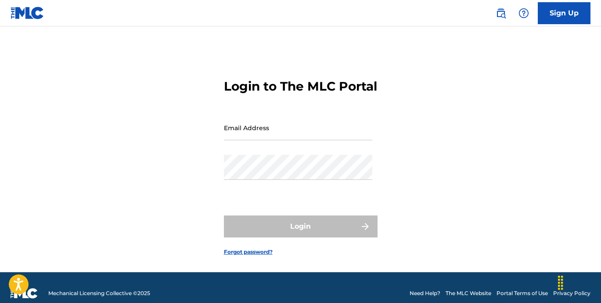
click at [549, 6] on link "Sign Up" at bounding box center [564, 13] width 53 height 22
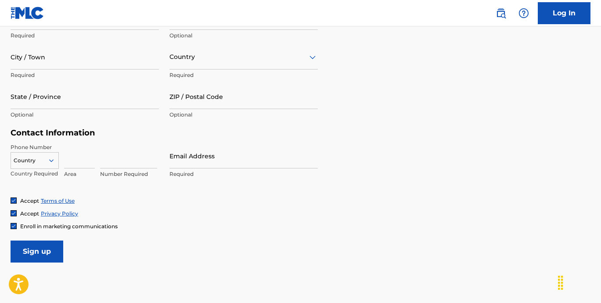
scroll to position [337, 0]
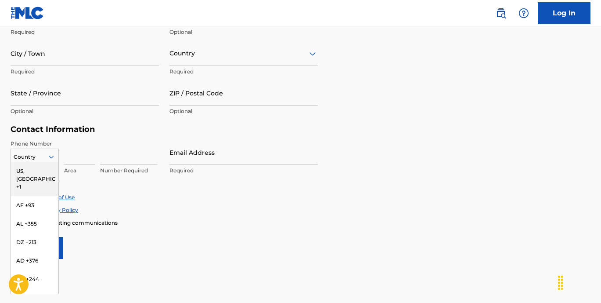
click at [51, 159] on icon at bounding box center [51, 157] width 8 height 8
click at [45, 170] on div "US, [GEOGRAPHIC_DATA] +1" at bounding box center [34, 179] width 47 height 34
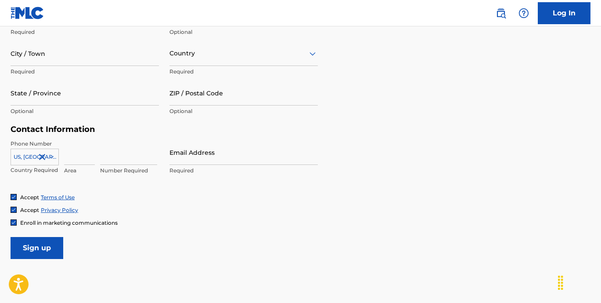
click at [78, 156] on input at bounding box center [79, 152] width 31 height 25
type input "332"
type input "Savanna"
type input "[PERSON_NAME]"
type input "1402 Pacific St"
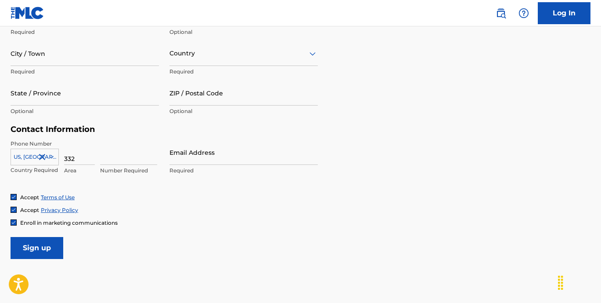
type input "Apt 4L"
type input "[GEOGRAPHIC_DATA]"
type input "NY"
type input "11216"
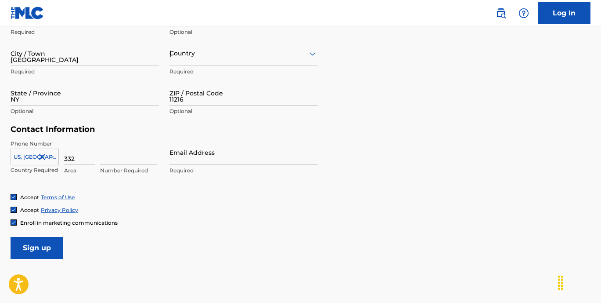
type input "1"
type input "2175501"
type input "[EMAIL_ADDRESS][DOMAIN_NAME]"
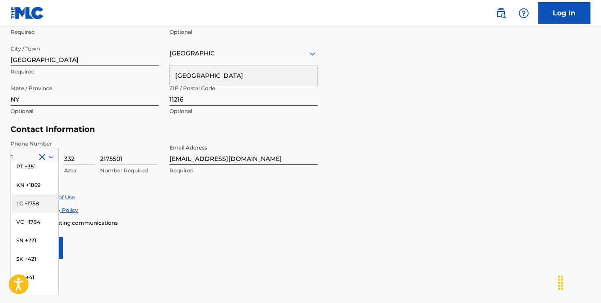
scroll to position [680, 0]
click at [249, 219] on div "Enroll in marketing communications" at bounding box center [301, 222] width 580 height 7
click at [50, 154] on icon at bounding box center [51, 157] width 8 height 8
click at [41, 168] on div "US, [GEOGRAPHIC_DATA] +1" at bounding box center [34, 179] width 47 height 34
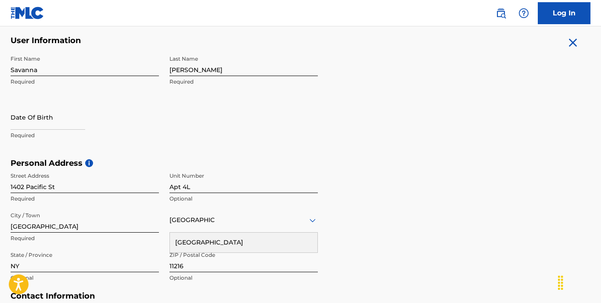
scroll to position [165, 0]
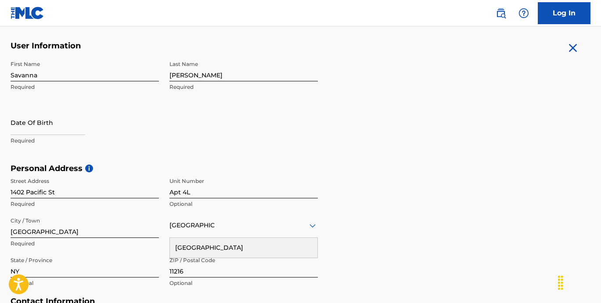
select select "7"
select select "2025"
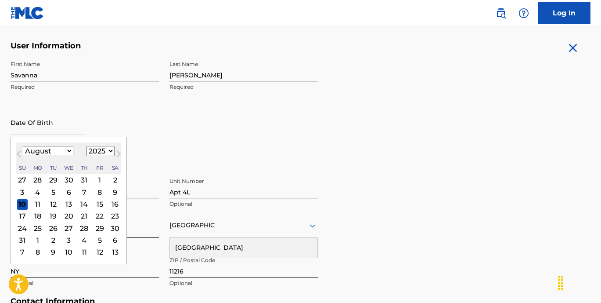
click at [40, 126] on input "text" at bounding box center [48, 122] width 75 height 25
click at [54, 189] on div "5" at bounding box center [53, 192] width 11 height 11
type input "[DATE]"
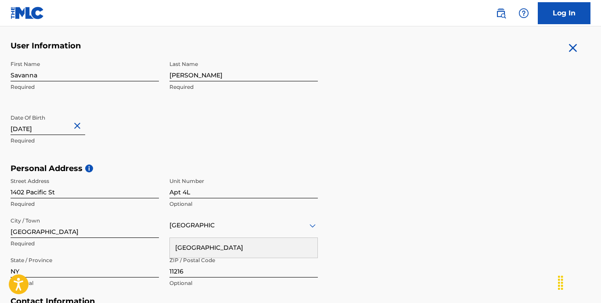
click at [60, 130] on input "[DATE]" at bounding box center [48, 122] width 75 height 25
select select "7"
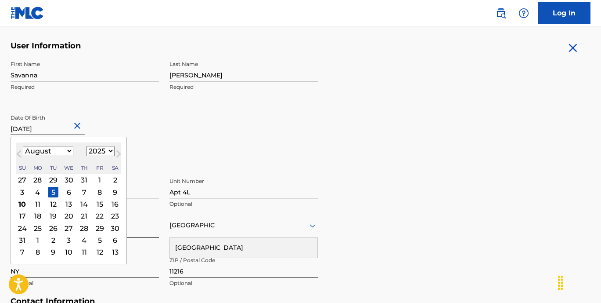
click at [107, 152] on select "1899 1900 1901 1902 1903 1904 1905 1906 1907 1908 1909 1910 1911 1912 1913 1914…" at bounding box center [101, 151] width 28 height 10
select select "1999"
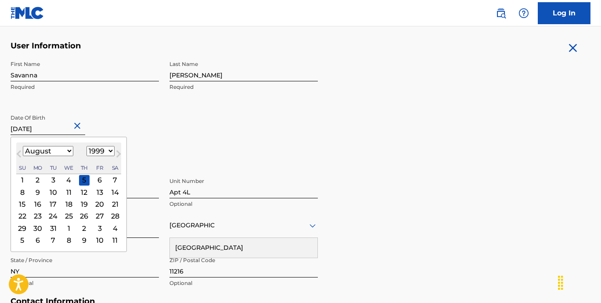
click at [83, 181] on div "5" at bounding box center [84, 179] width 11 height 11
type input "[DATE]"
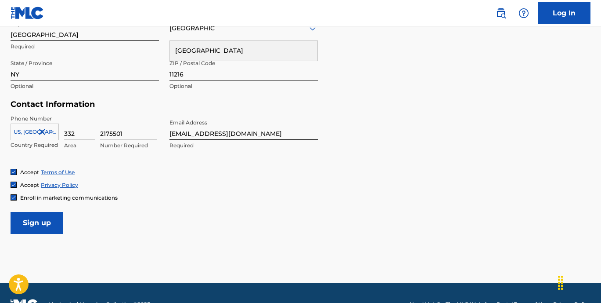
scroll to position [362, 0]
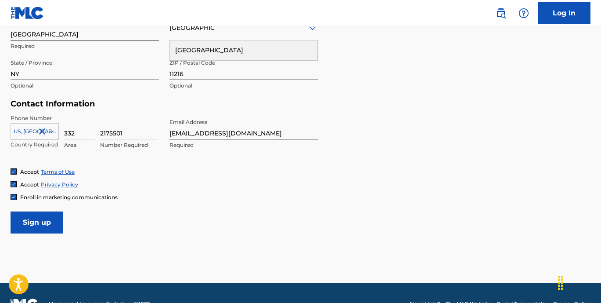
click at [36, 219] on input "Sign up" at bounding box center [37, 222] width 53 height 22
click at [33, 230] on input "Sign up" at bounding box center [37, 222] width 53 height 22
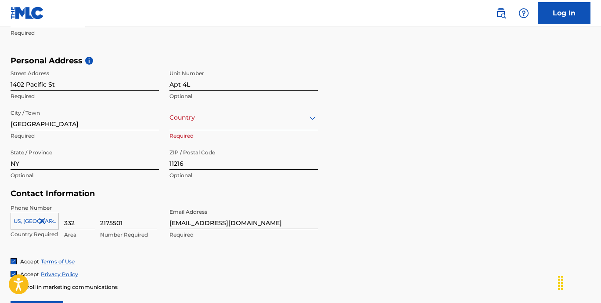
scroll to position [272, 0]
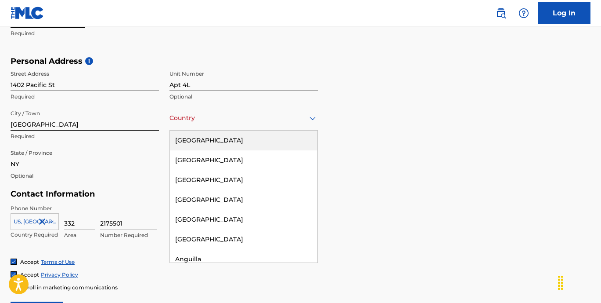
click at [232, 126] on div "Country" at bounding box center [244, 117] width 148 height 25
click at [229, 145] on div "[GEOGRAPHIC_DATA]" at bounding box center [244, 140] width 148 height 20
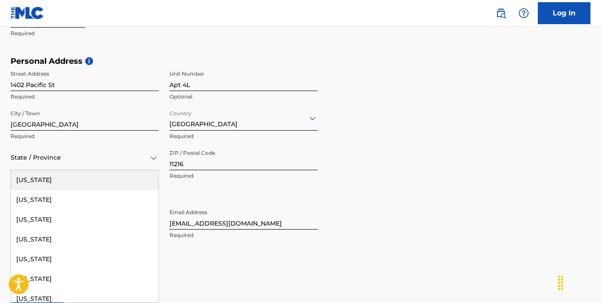
click at [133, 162] on div at bounding box center [85, 157] width 148 height 11
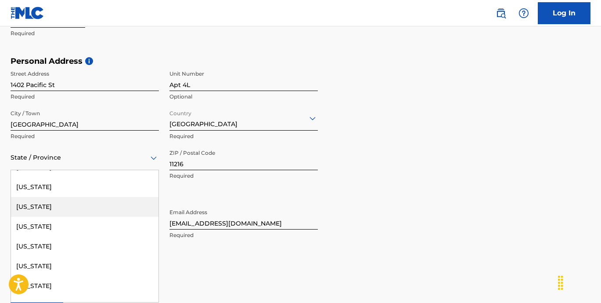
scroll to position [588, 0]
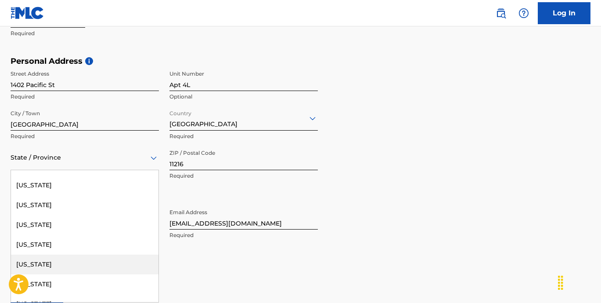
click at [113, 270] on div "[US_STATE]" at bounding box center [85, 264] width 148 height 20
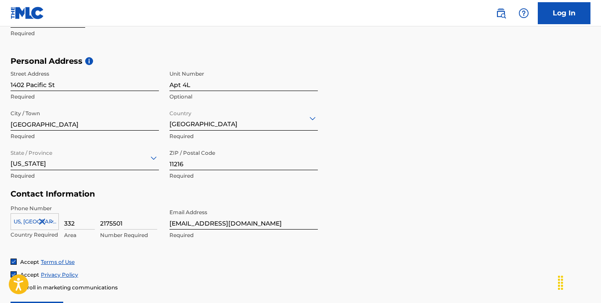
click at [234, 258] on div "Accept Terms of Use" at bounding box center [301, 261] width 580 height 7
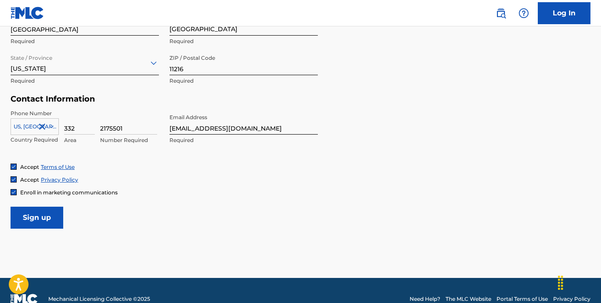
scroll to position [369, 0]
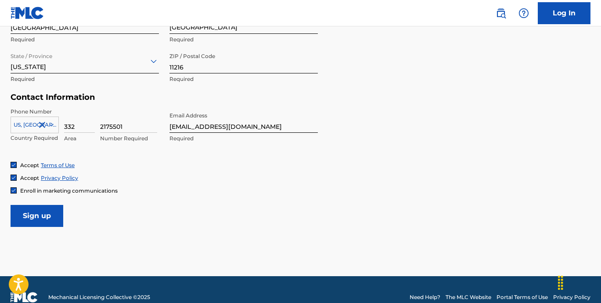
click at [49, 216] on input "Sign up" at bounding box center [37, 216] width 53 height 22
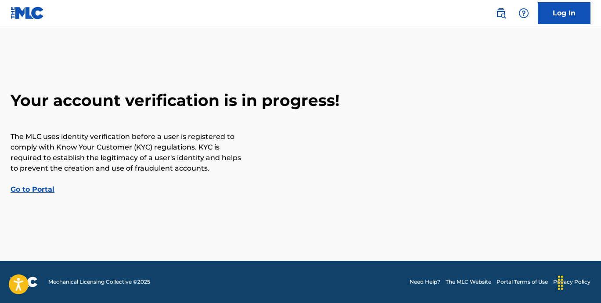
click at [40, 194] on div "Your account verification is in progress! The MLC uses identity verification be…" at bounding box center [300, 142] width 601 height 104
click at [40, 188] on link "Go to Portal" at bounding box center [33, 189] width 44 height 8
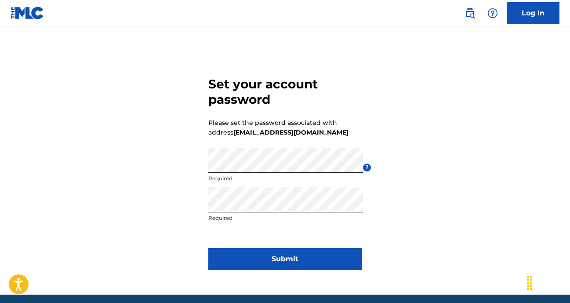
click at [311, 260] on button "Submit" at bounding box center [285, 259] width 154 height 22
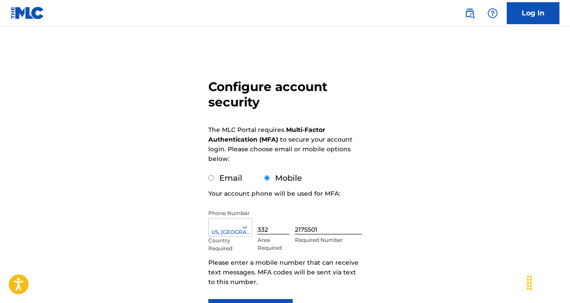
scroll to position [39, 0]
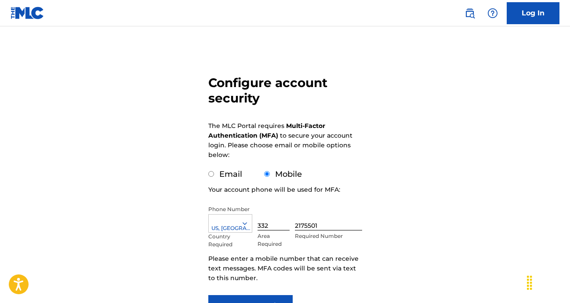
click at [212, 171] on input "Email" at bounding box center [211, 174] width 6 height 6
radio input "true"
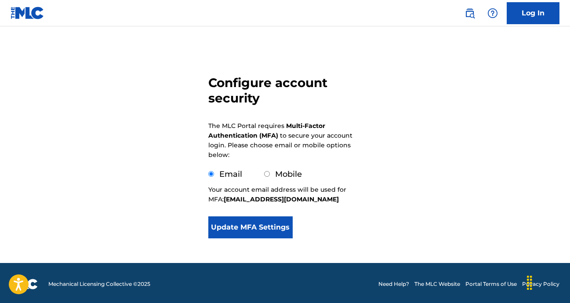
click at [277, 223] on button "Update MFA Settings" at bounding box center [250, 227] width 85 height 22
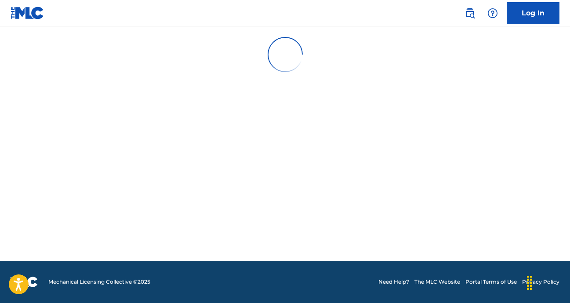
scroll to position [0, 0]
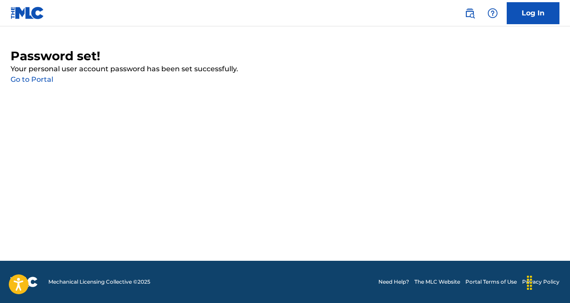
click at [41, 80] on link "Go to Portal" at bounding box center [32, 79] width 43 height 8
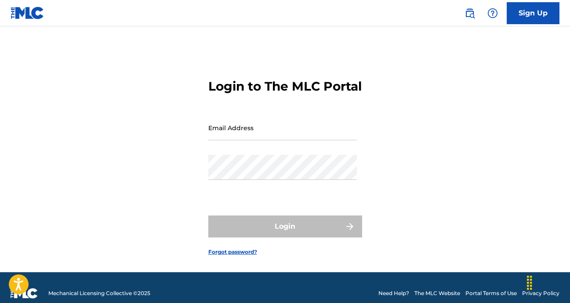
click at [234, 140] on input "Email Address" at bounding box center [282, 127] width 148 height 25
type input "[EMAIL_ADDRESS][DOMAIN_NAME]"
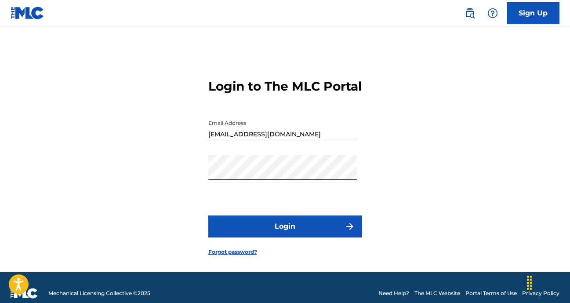
click at [300, 237] on button "Login" at bounding box center [285, 226] width 154 height 22
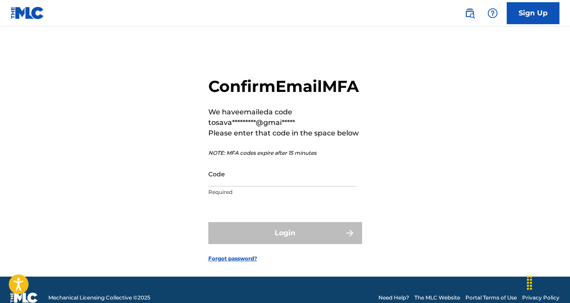
click at [245, 186] on input "Code" at bounding box center [282, 173] width 148 height 25
paste input "628491"
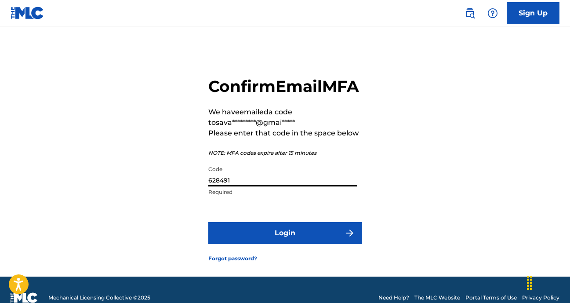
type input "628491"
click at [270, 244] on button "Login" at bounding box center [285, 233] width 154 height 22
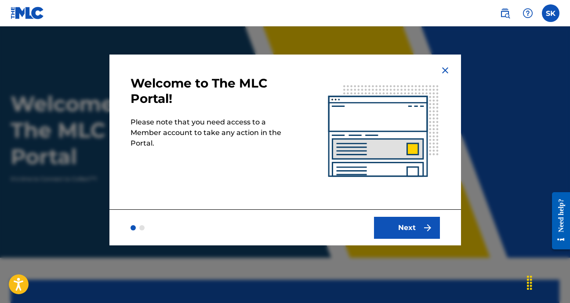
click at [395, 223] on button "Next" at bounding box center [407, 228] width 66 height 22
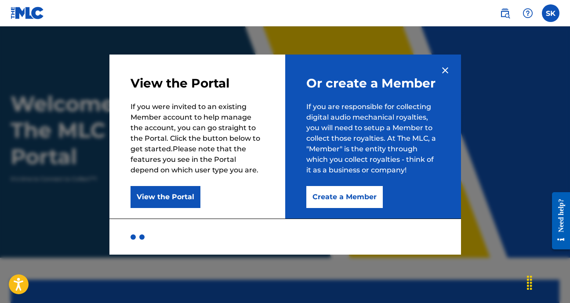
click at [444, 73] on img at bounding box center [445, 70] width 11 height 11
